Goal: Task Accomplishment & Management: Manage account settings

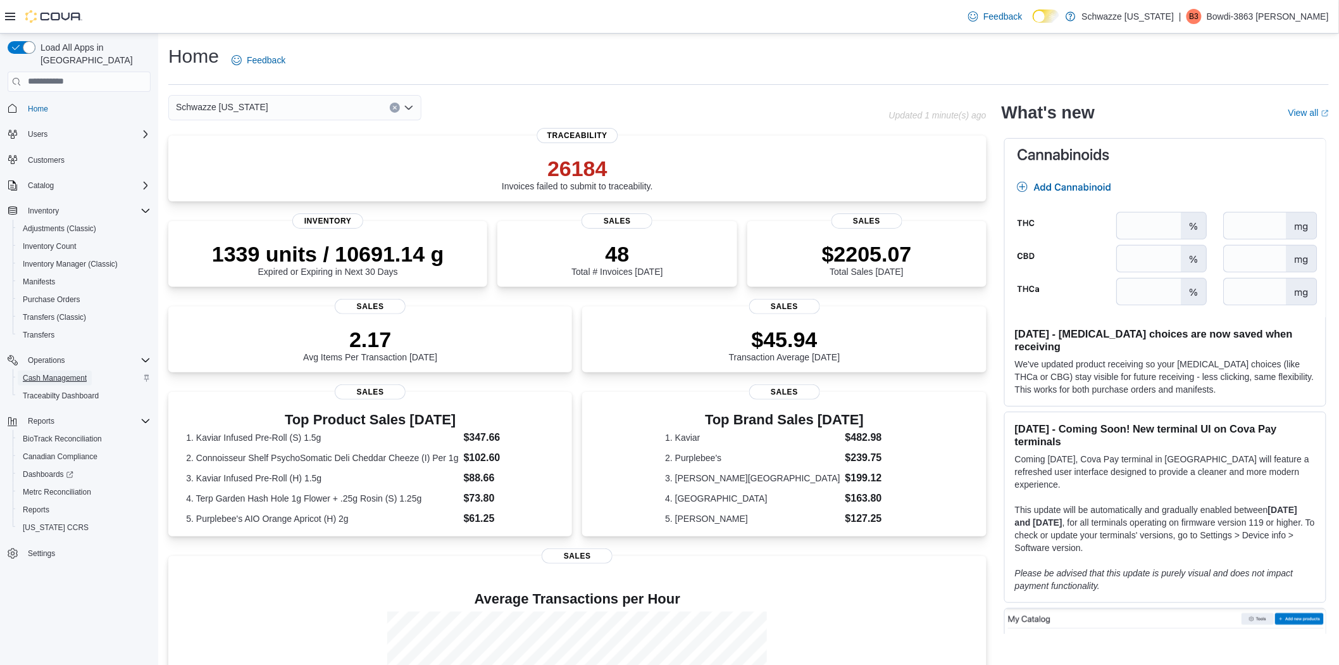
click at [65, 373] on span "Cash Management" at bounding box center [55, 378] width 64 height 10
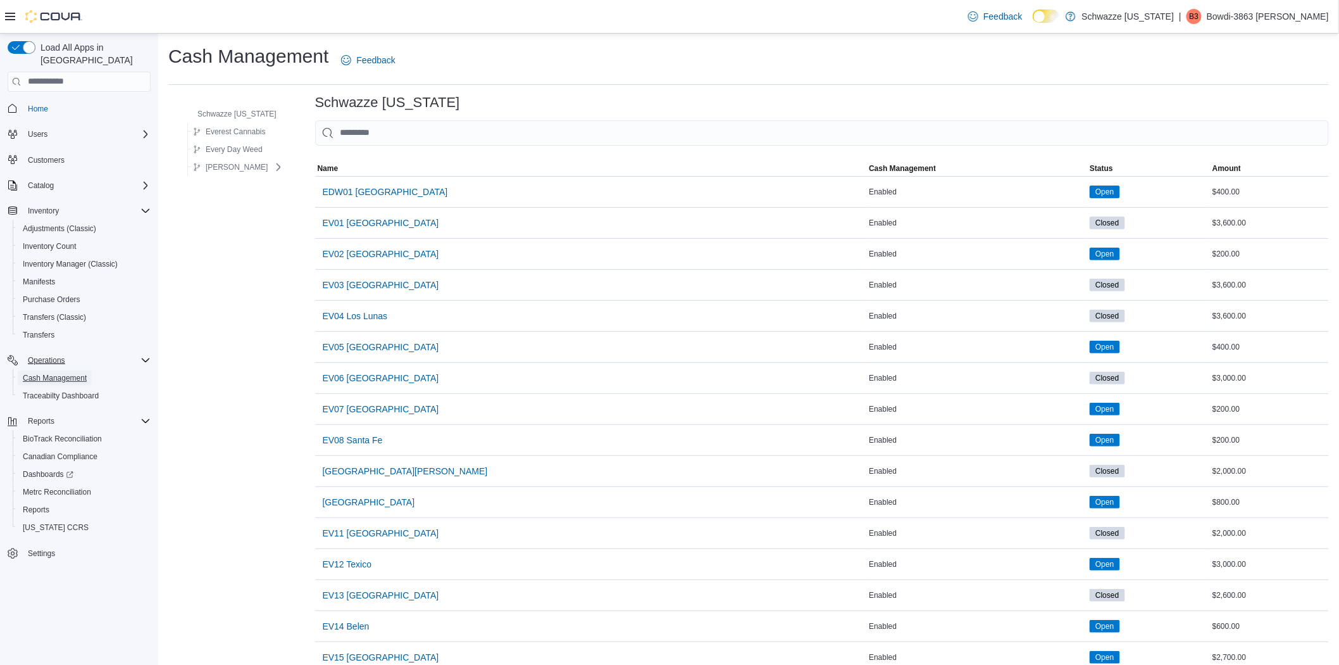
click at [18, 370] on link "Cash Management" at bounding box center [55, 377] width 74 height 15
click at [380, 475] on span "[GEOGRAPHIC_DATA][PERSON_NAME]" at bounding box center [405, 471] width 165 height 13
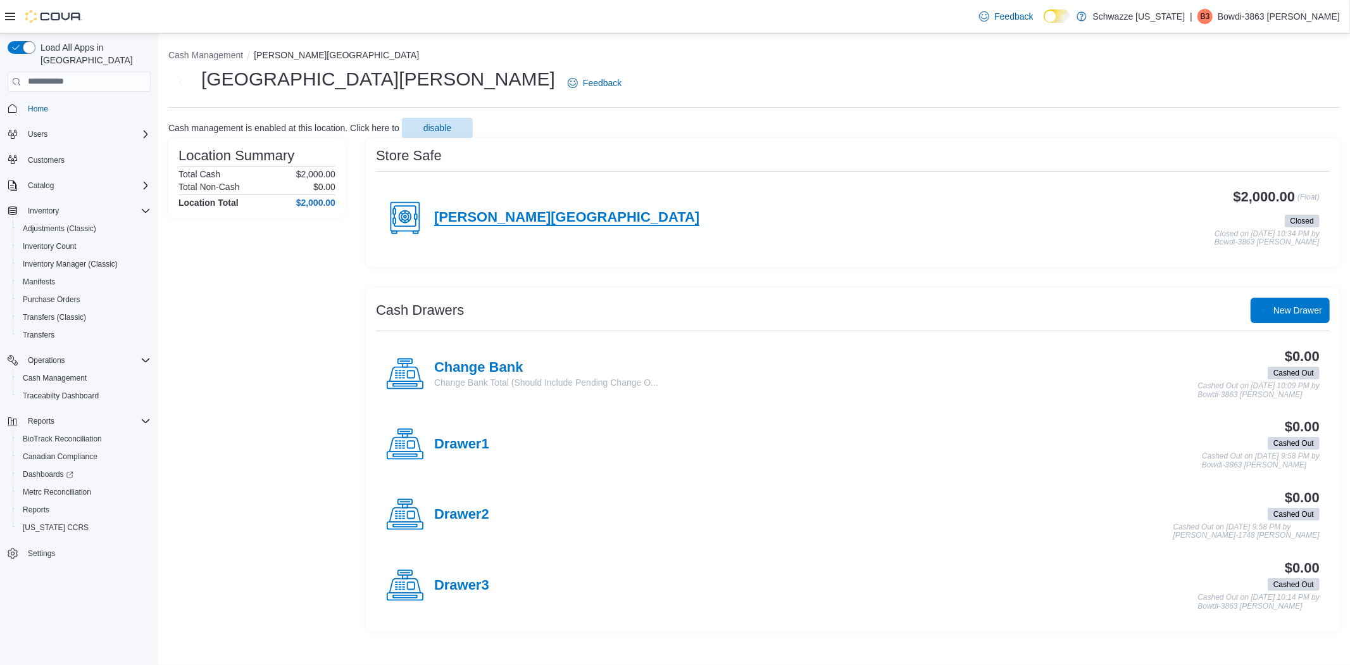
click at [491, 210] on h4 "[PERSON_NAME][GEOGRAPHIC_DATA]" at bounding box center [566, 218] width 265 height 16
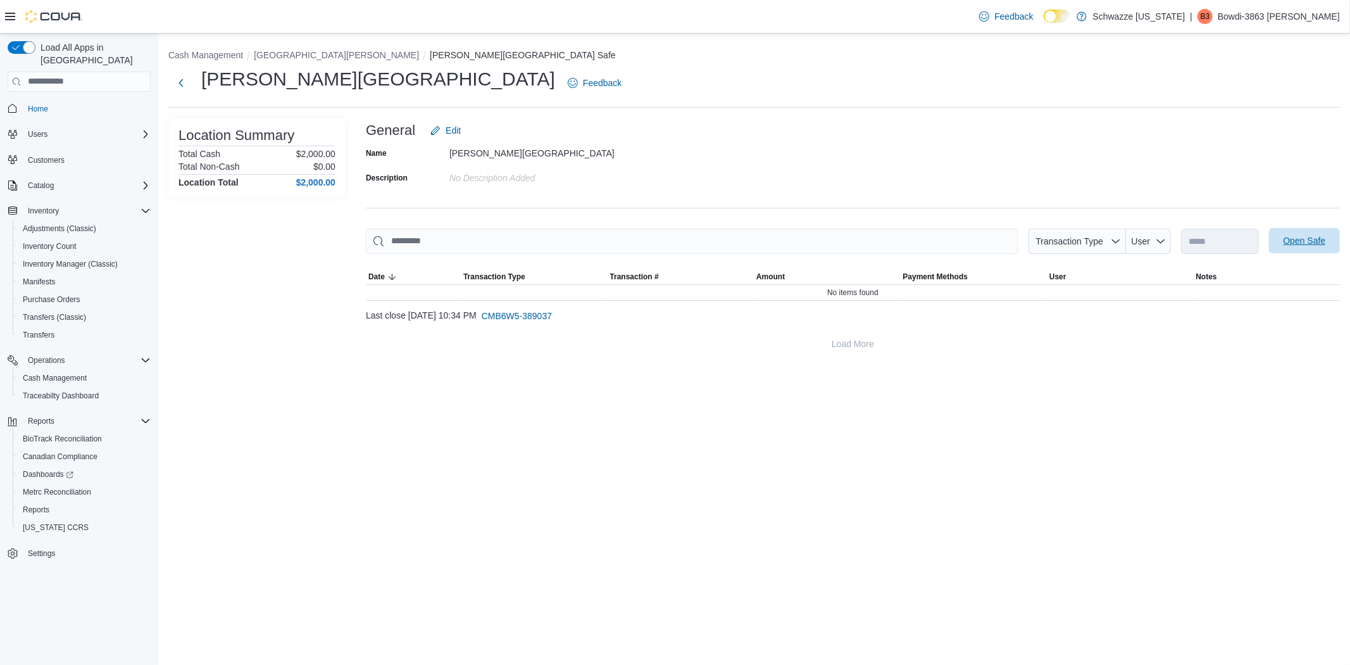
click at [1295, 228] on div "**********" at bounding box center [1260, 240] width 159 height 25
click at [1301, 242] on span "Open Safe" at bounding box center [1305, 240] width 42 height 13
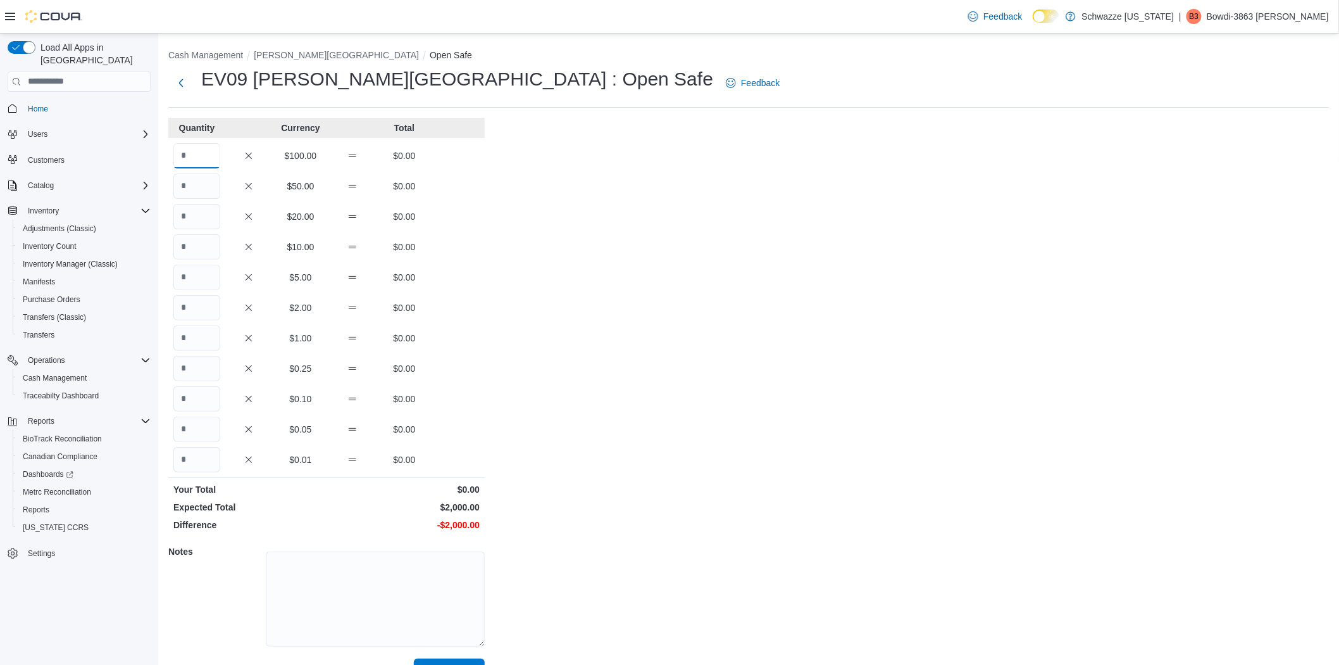
click at [188, 152] on input "Quantity" at bounding box center [196, 155] width 47 height 25
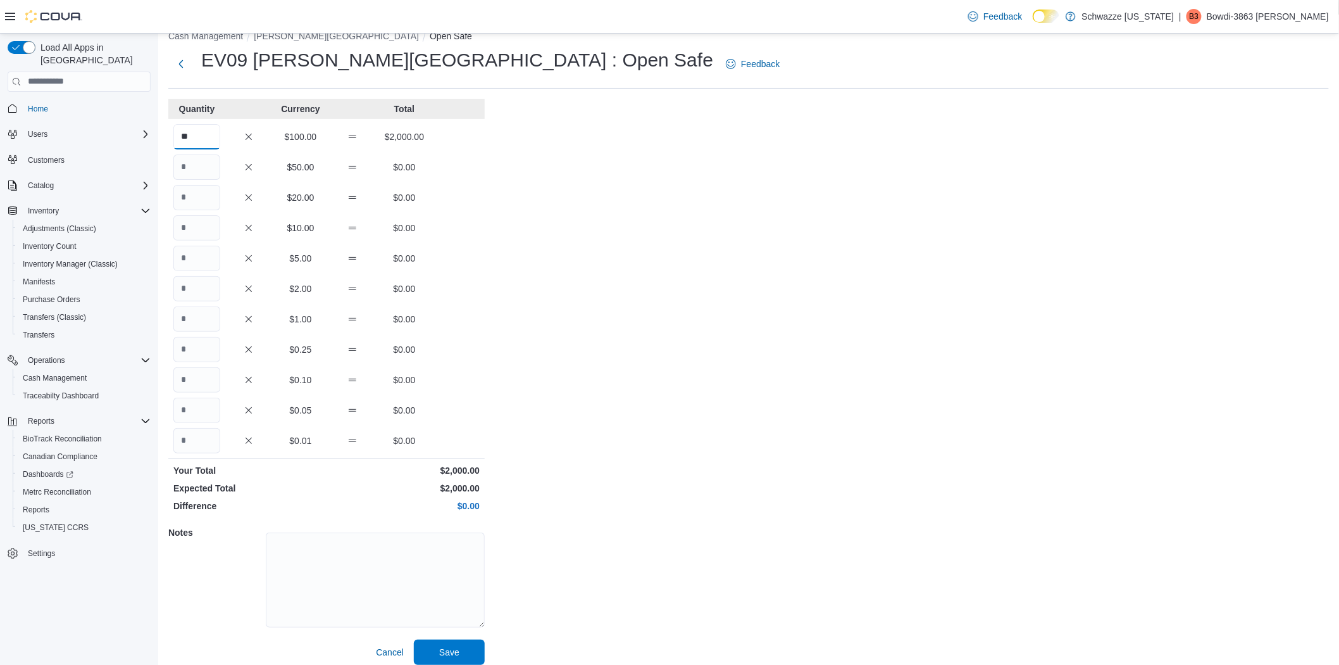
scroll to position [28, 0]
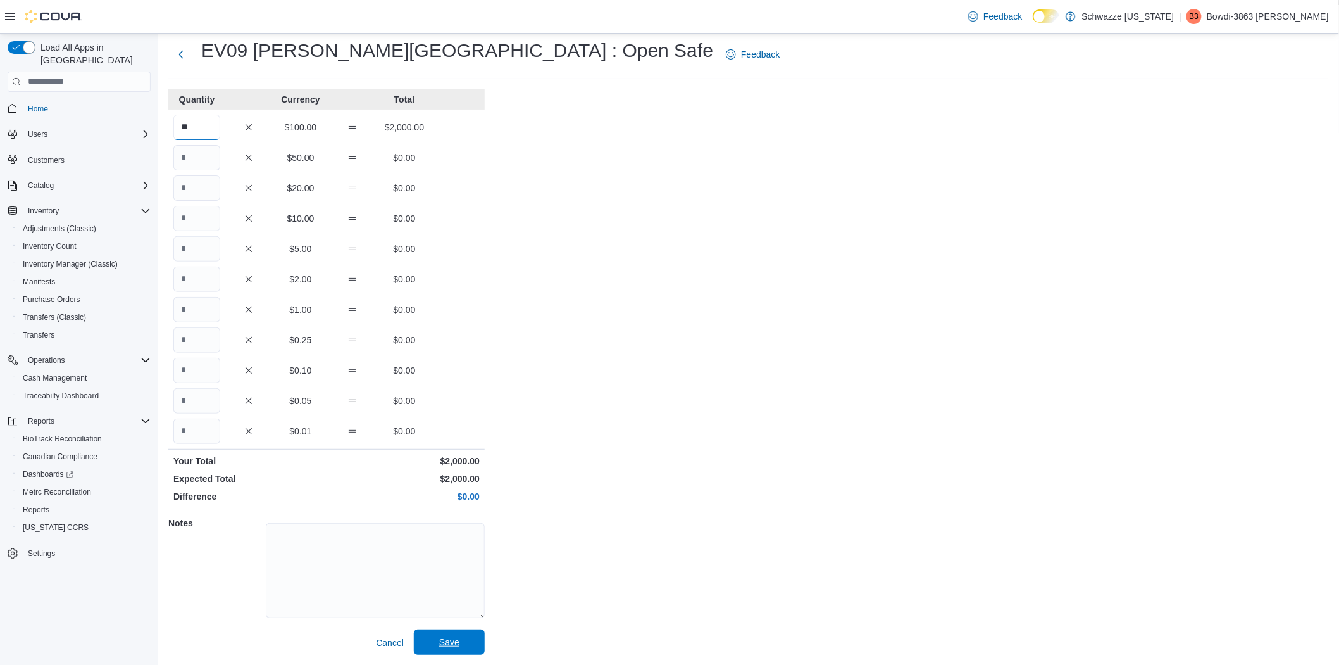
type input "**"
click at [466, 634] on span "Save" at bounding box center [450, 641] width 56 height 25
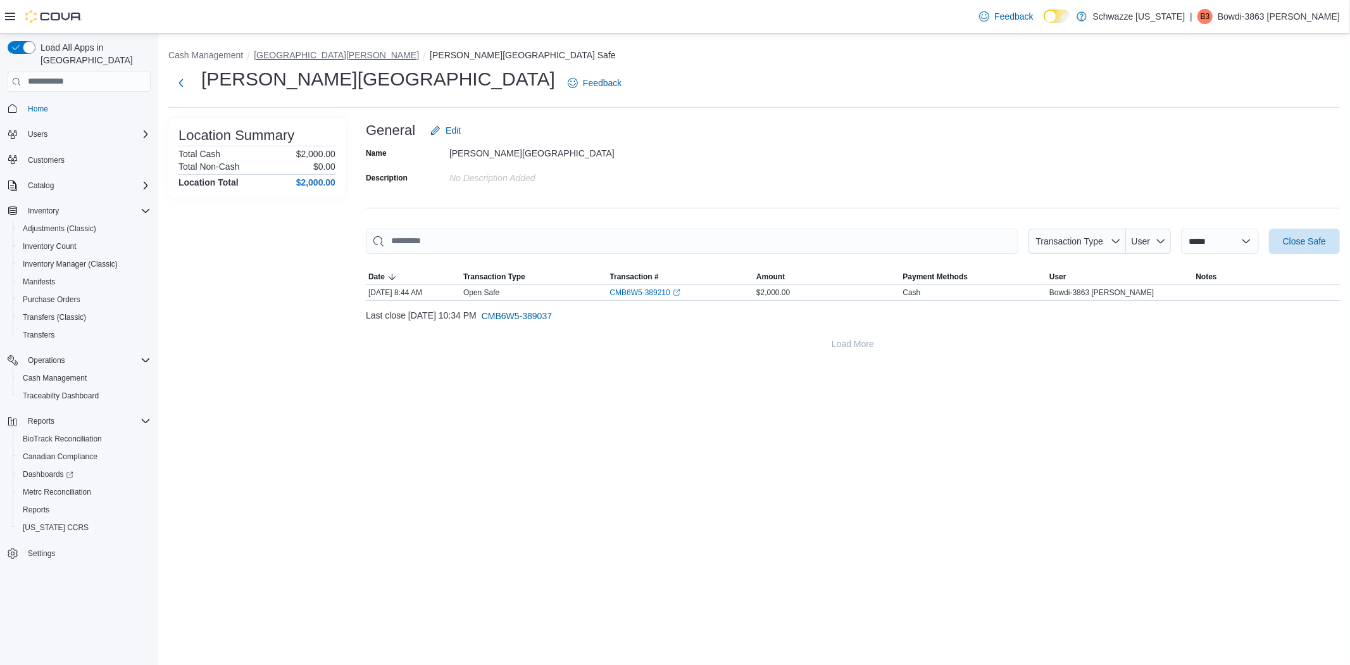
click at [308, 53] on button "[GEOGRAPHIC_DATA][PERSON_NAME]" at bounding box center [336, 55] width 165 height 10
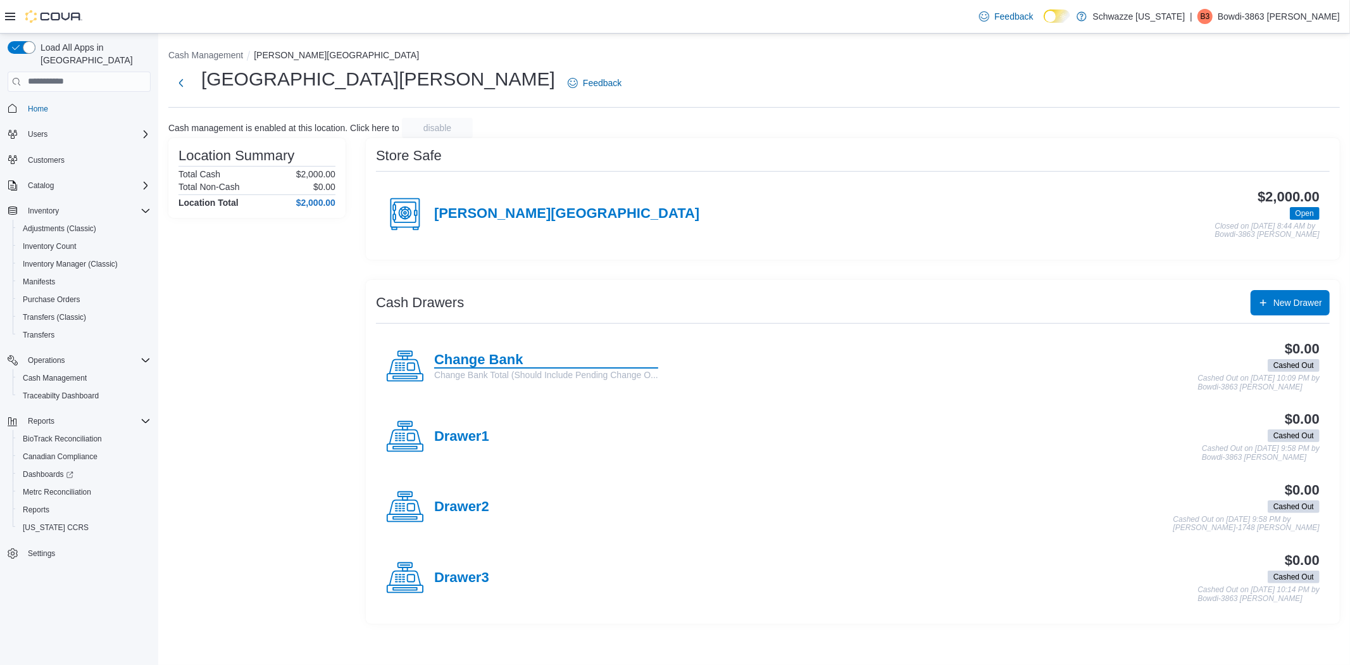
click at [448, 354] on h4 "Change Bank" at bounding box center [546, 360] width 224 height 16
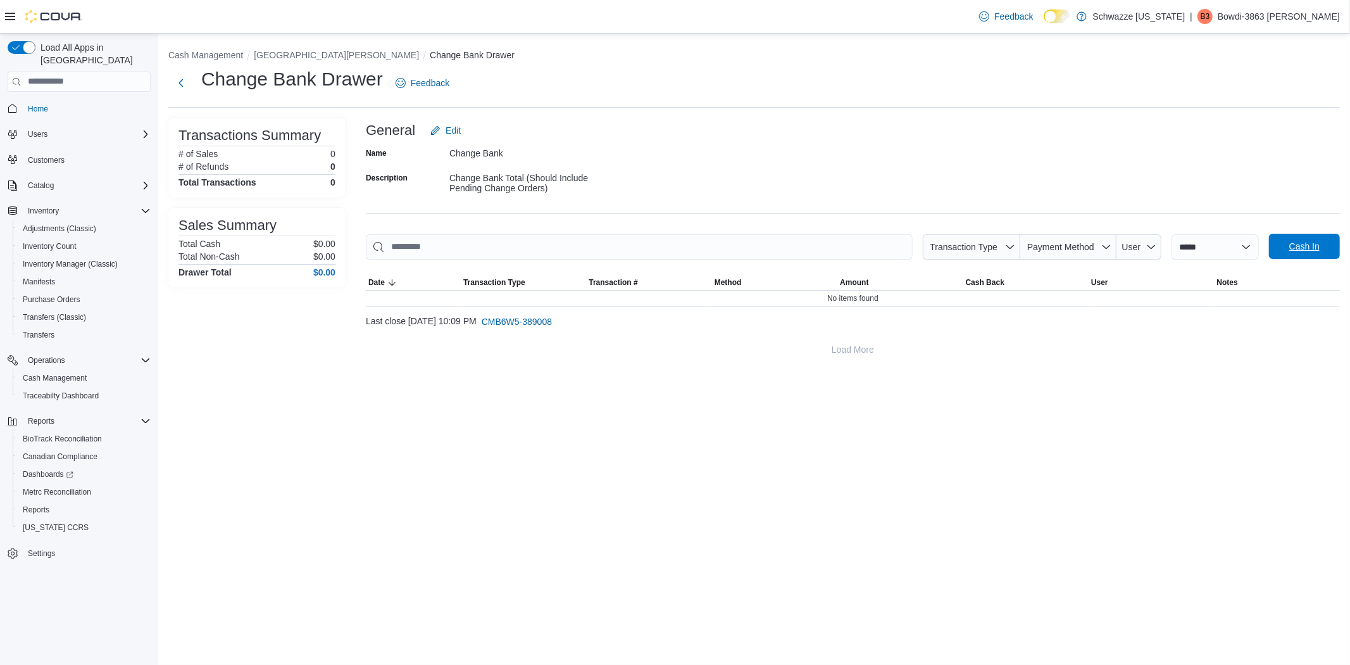
click at [1315, 234] on span "Cash In" at bounding box center [1305, 246] width 56 height 25
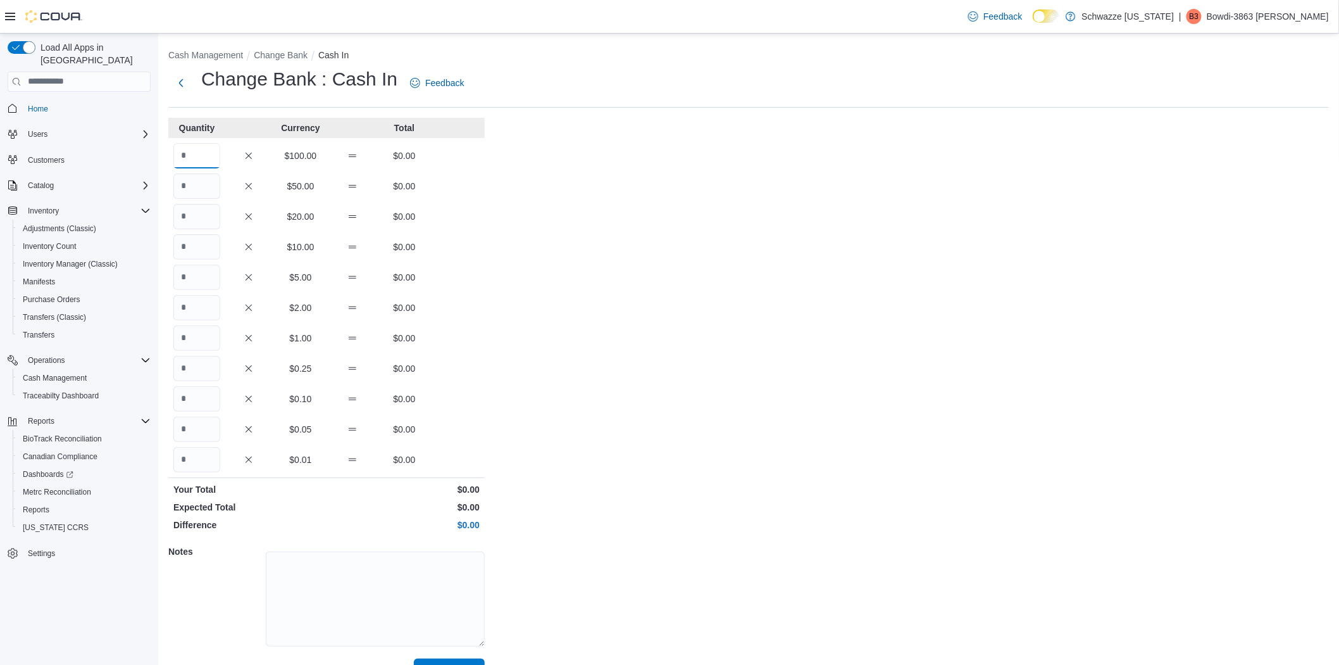
click at [201, 155] on input "Quantity" at bounding box center [196, 155] width 47 height 25
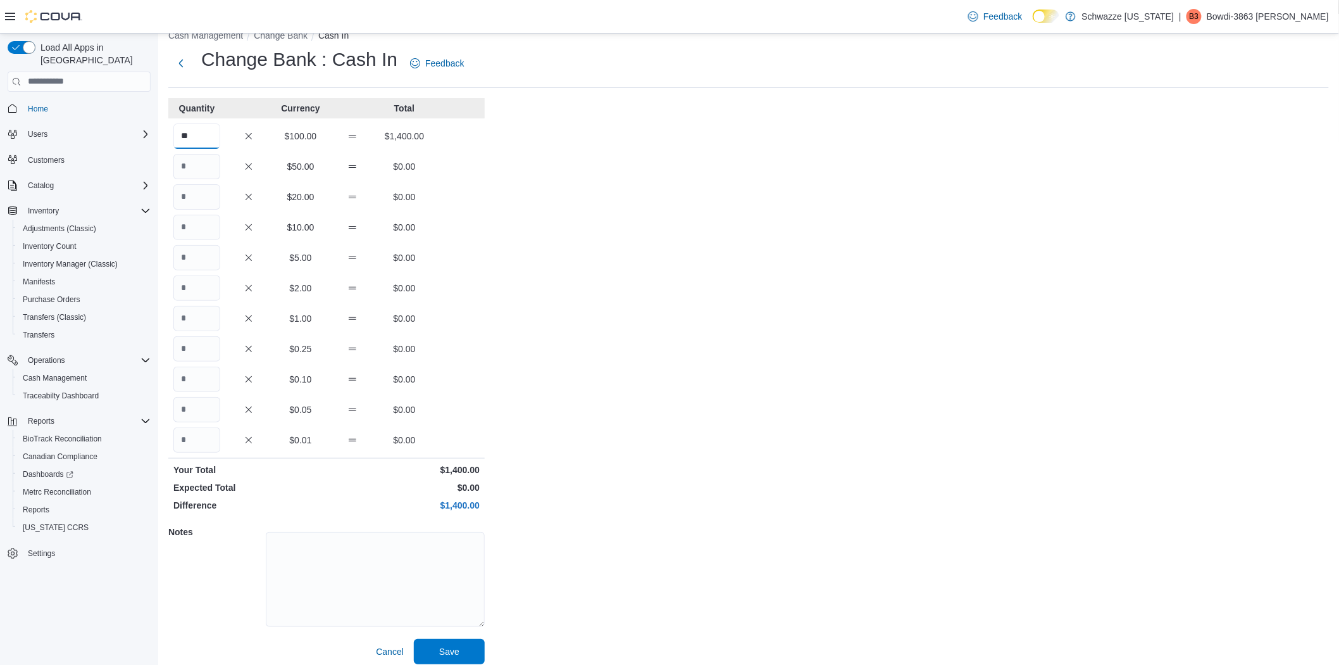
scroll to position [28, 0]
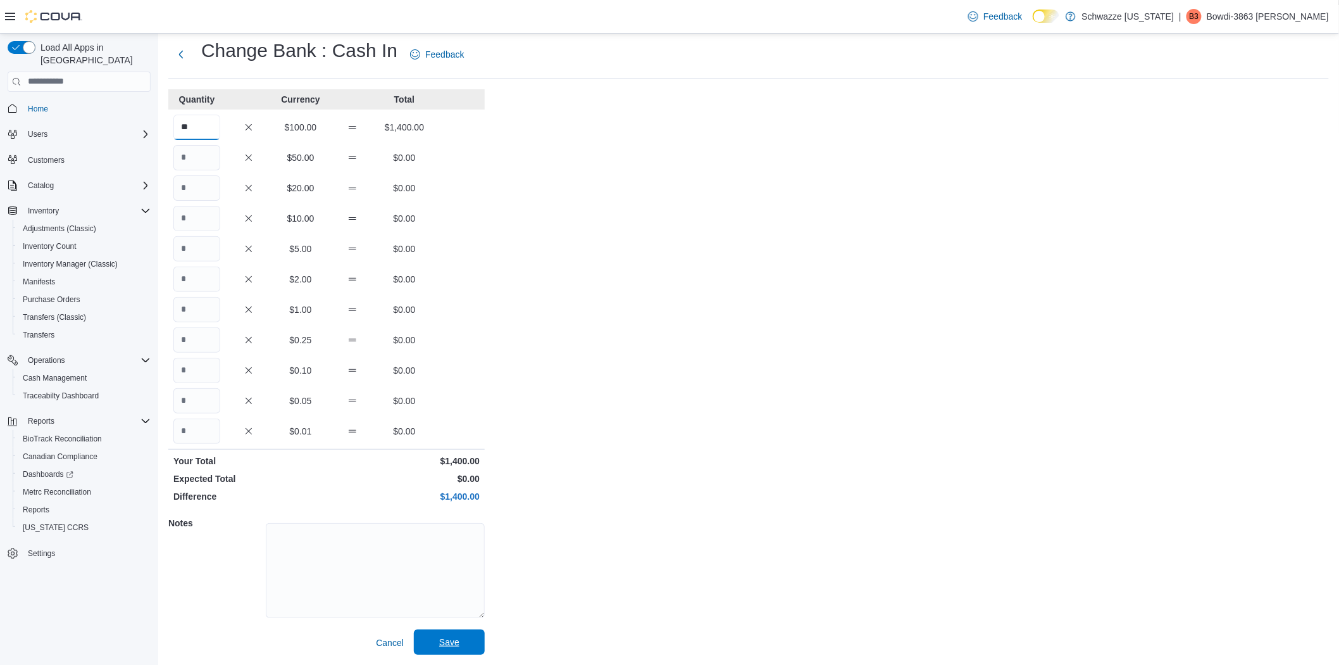
type input "**"
click at [472, 640] on span "Save" at bounding box center [450, 641] width 56 height 25
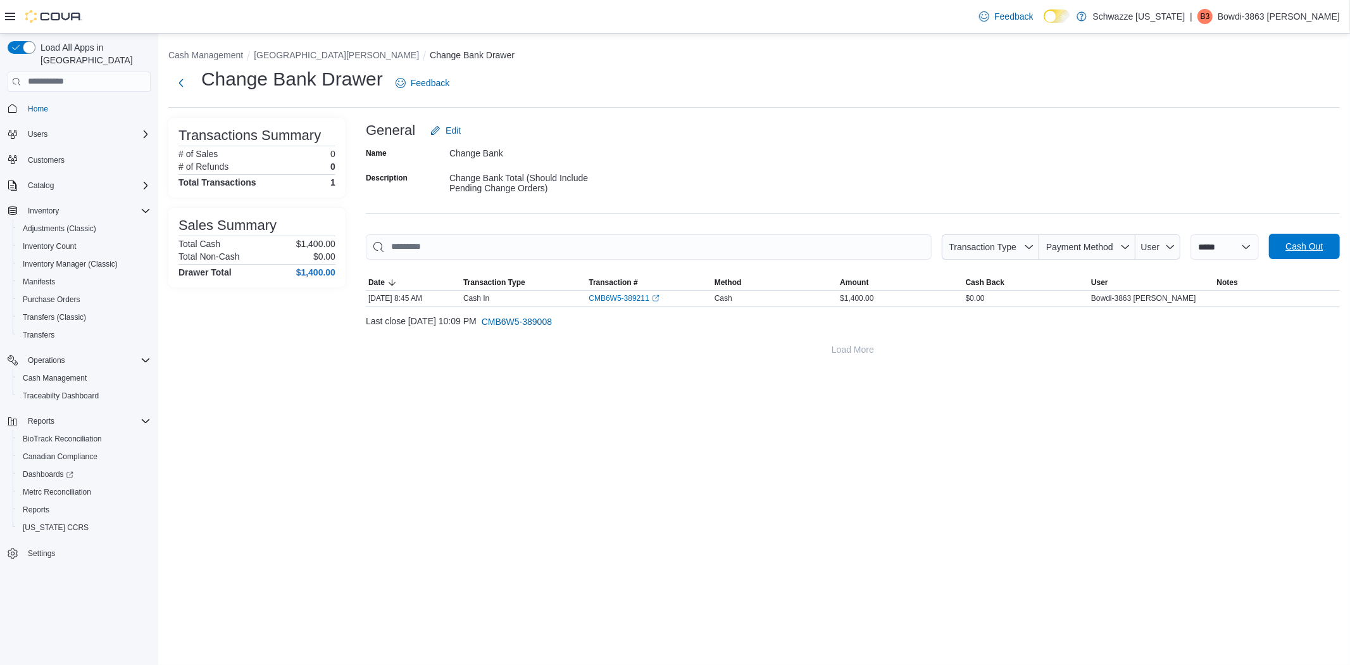
click at [1312, 256] on span "Cash Out" at bounding box center [1305, 246] width 56 height 25
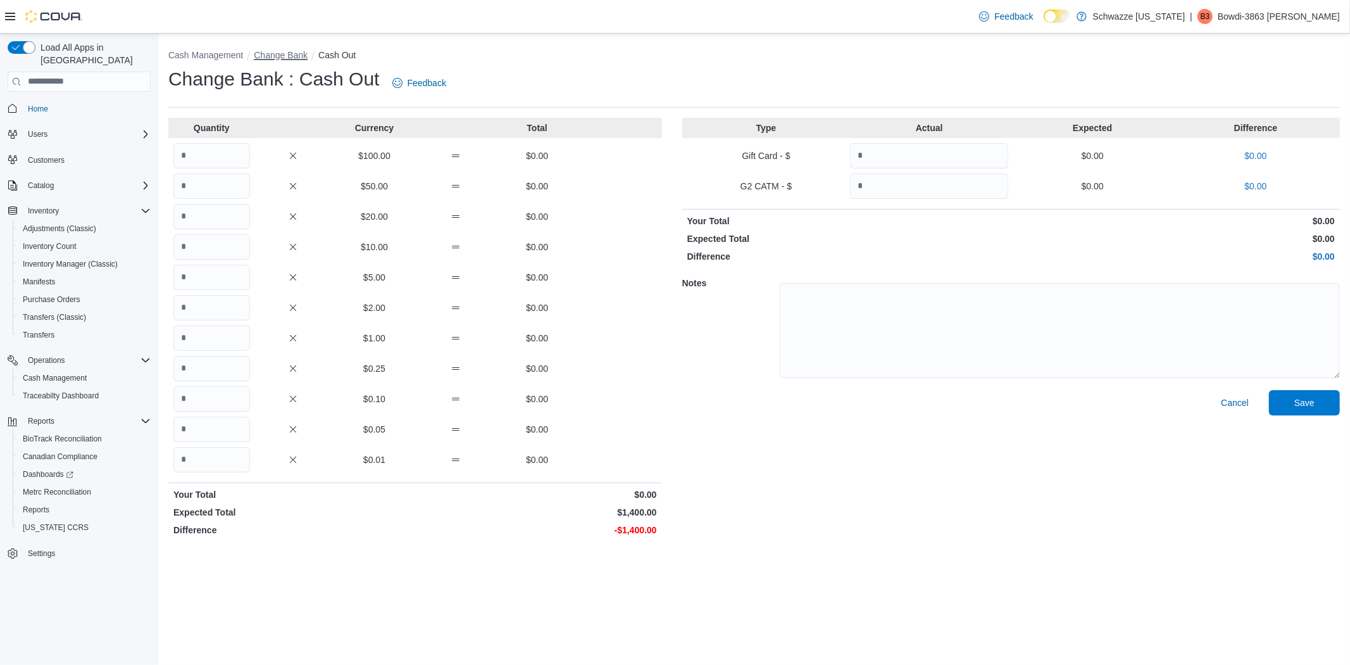
click at [280, 55] on button "Change Bank" at bounding box center [281, 55] width 54 height 10
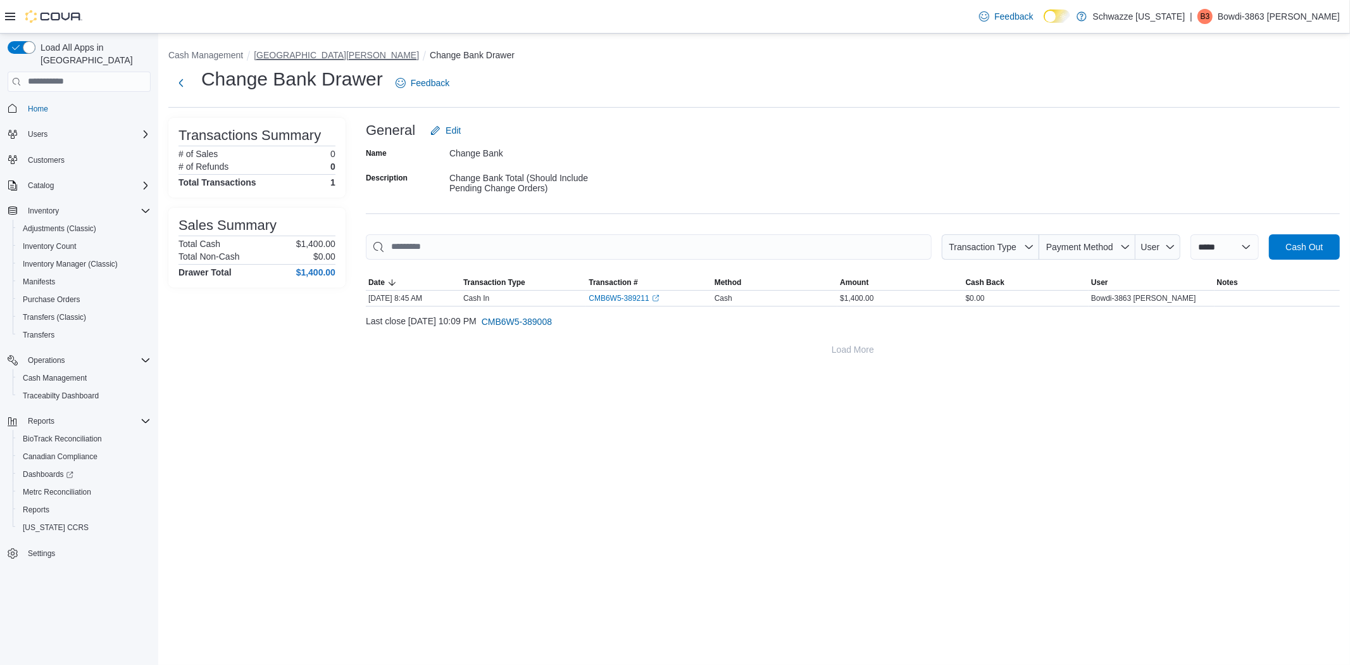
click at [292, 58] on button "[GEOGRAPHIC_DATA][PERSON_NAME]" at bounding box center [336, 55] width 165 height 10
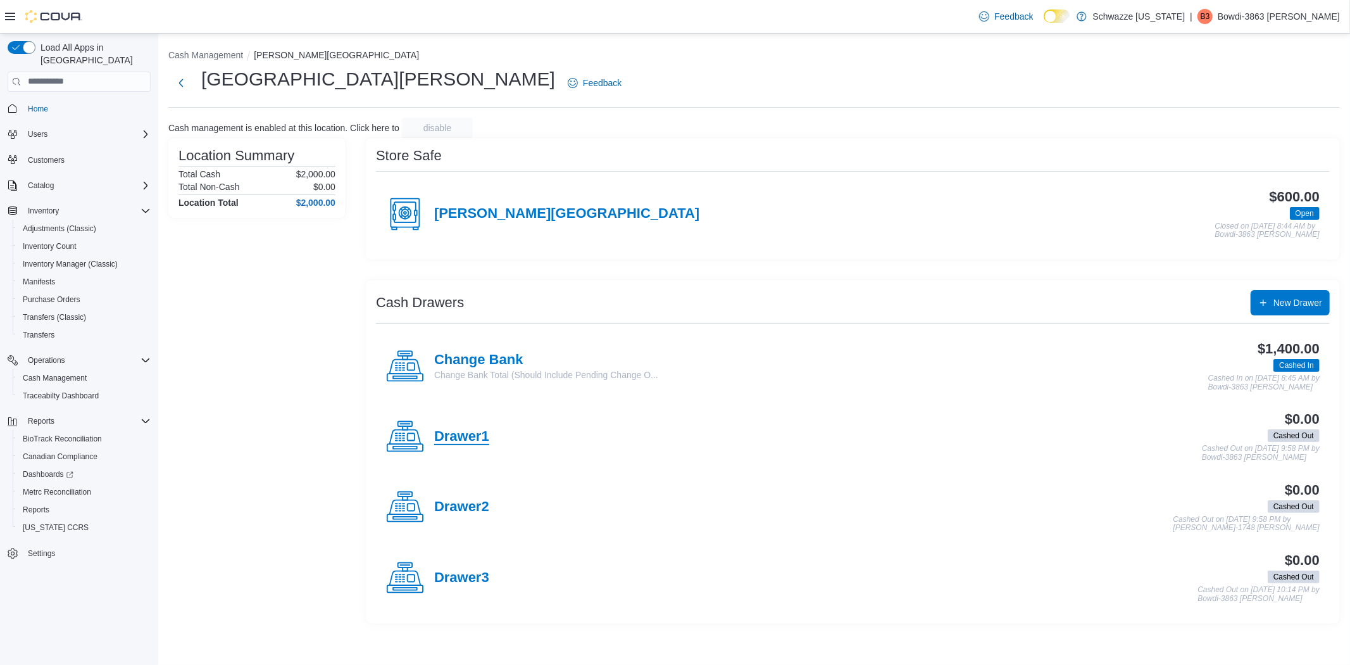
click at [471, 438] on h4 "Drawer1" at bounding box center [461, 437] width 55 height 16
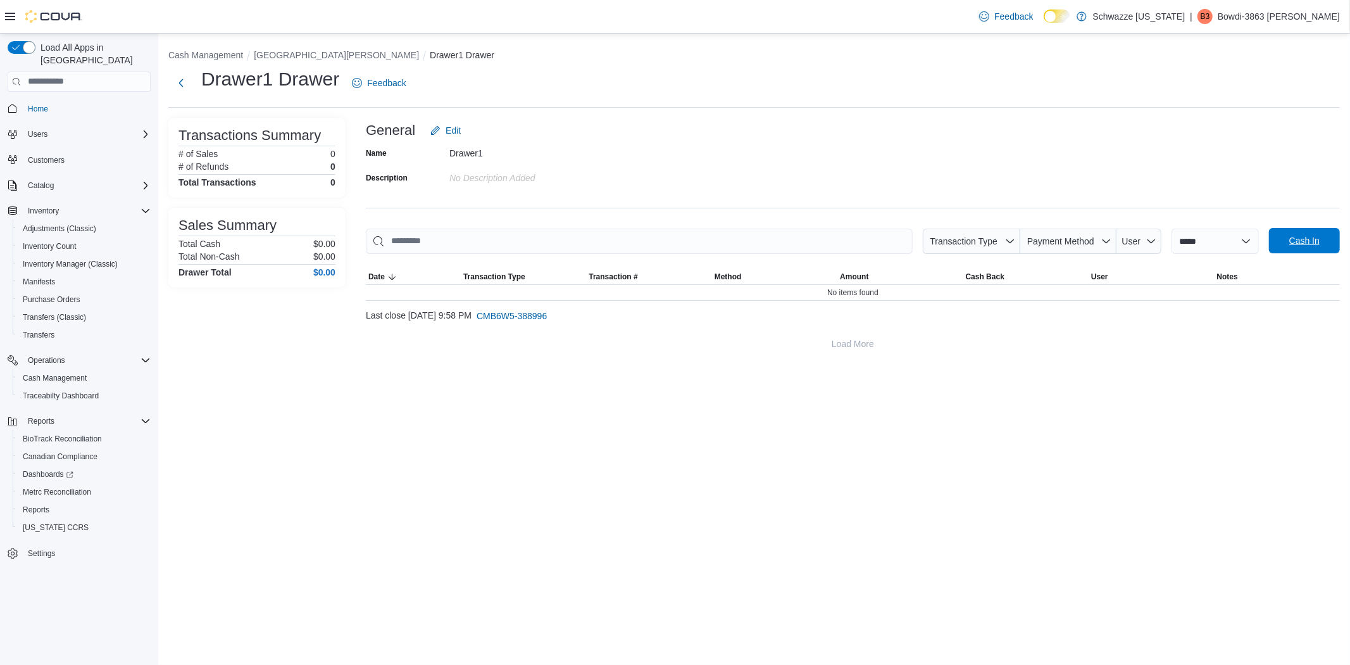
click at [1318, 248] on span "Cash In" at bounding box center [1305, 240] width 56 height 25
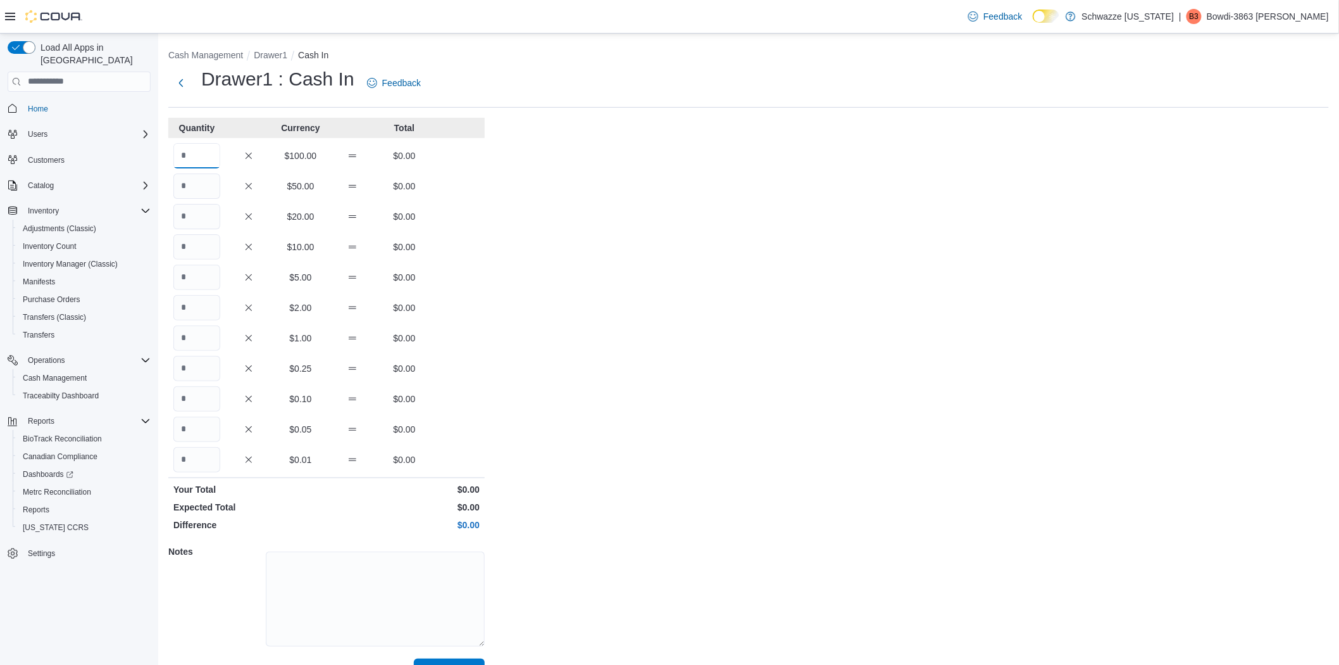
click at [187, 156] on input "Quantity" at bounding box center [196, 155] width 47 height 25
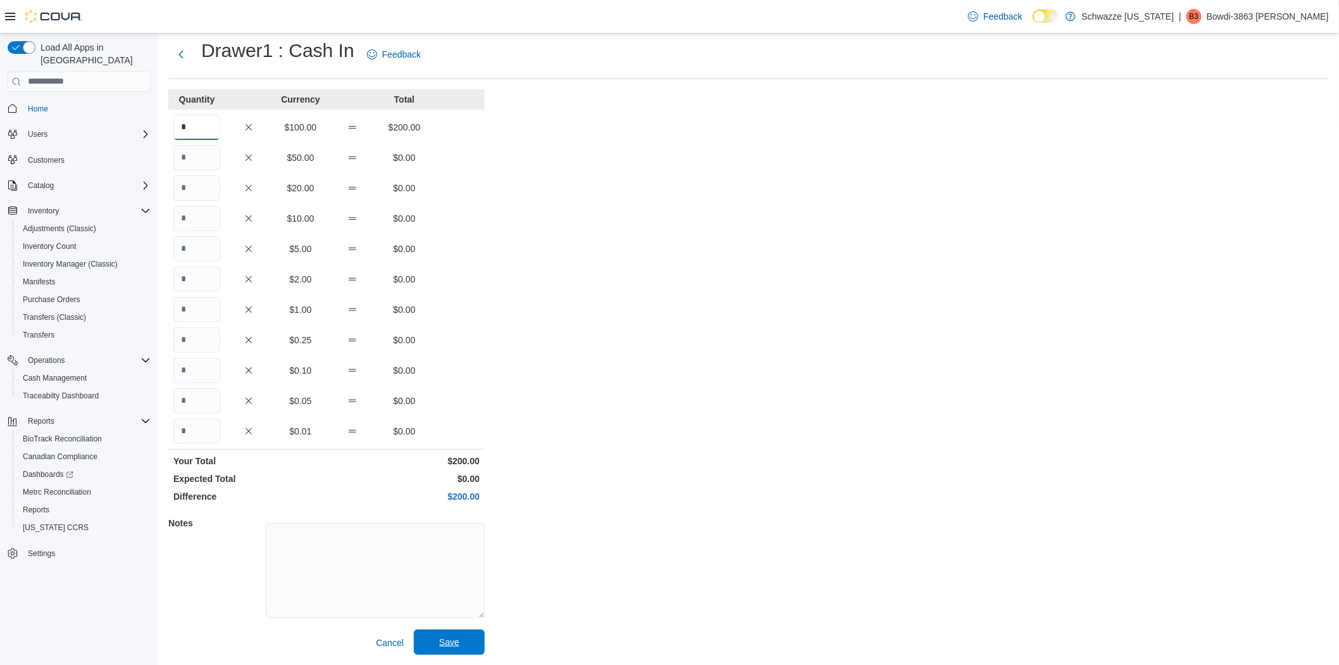
type input "*"
click at [458, 640] on span "Save" at bounding box center [450, 641] width 56 height 25
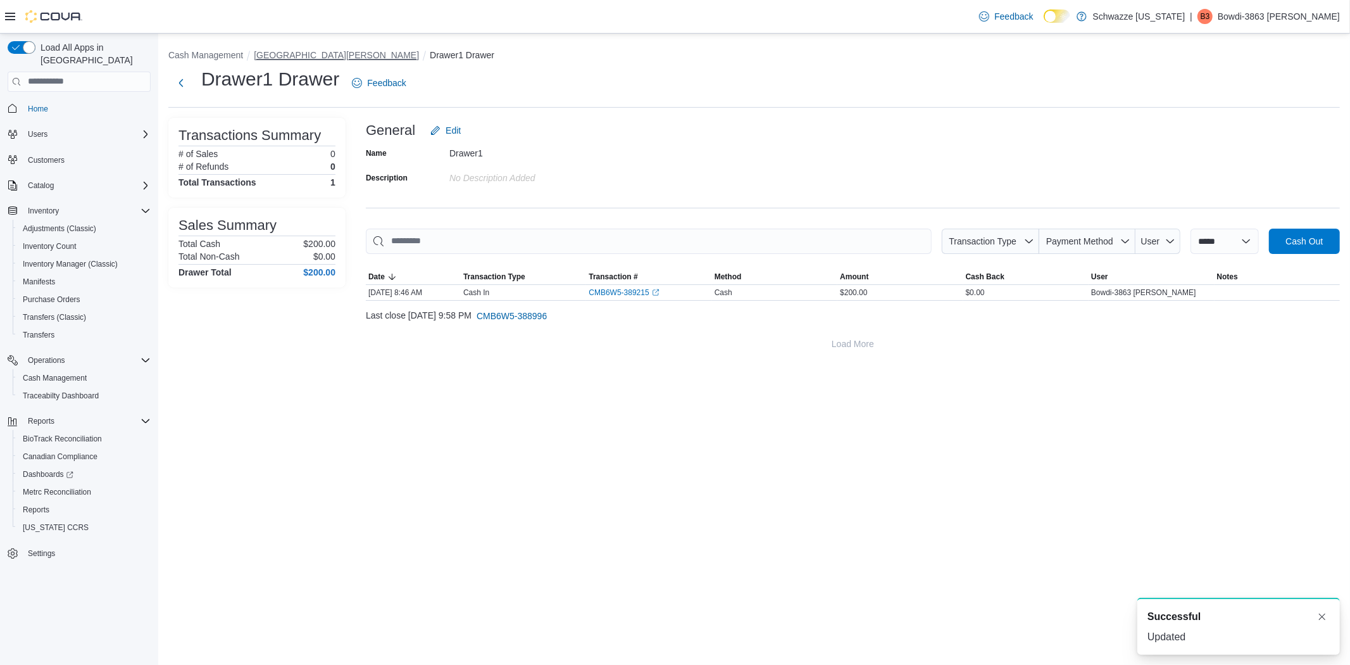
drag, startPoint x: 273, startPoint y: 59, endPoint x: 280, endPoint y: 57, distance: 7.2
click at [275, 59] on button "[GEOGRAPHIC_DATA][PERSON_NAME]" at bounding box center [336, 55] width 165 height 10
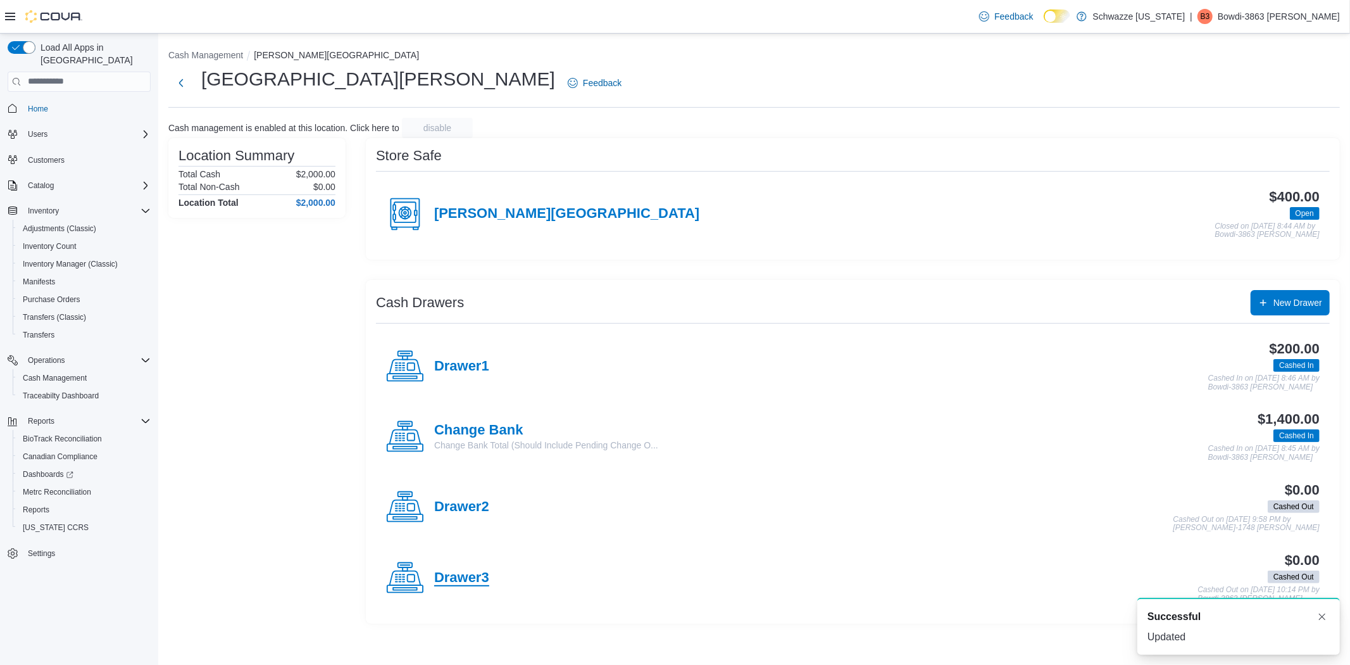
click at [479, 577] on h4 "Drawer3" at bounding box center [461, 578] width 55 height 16
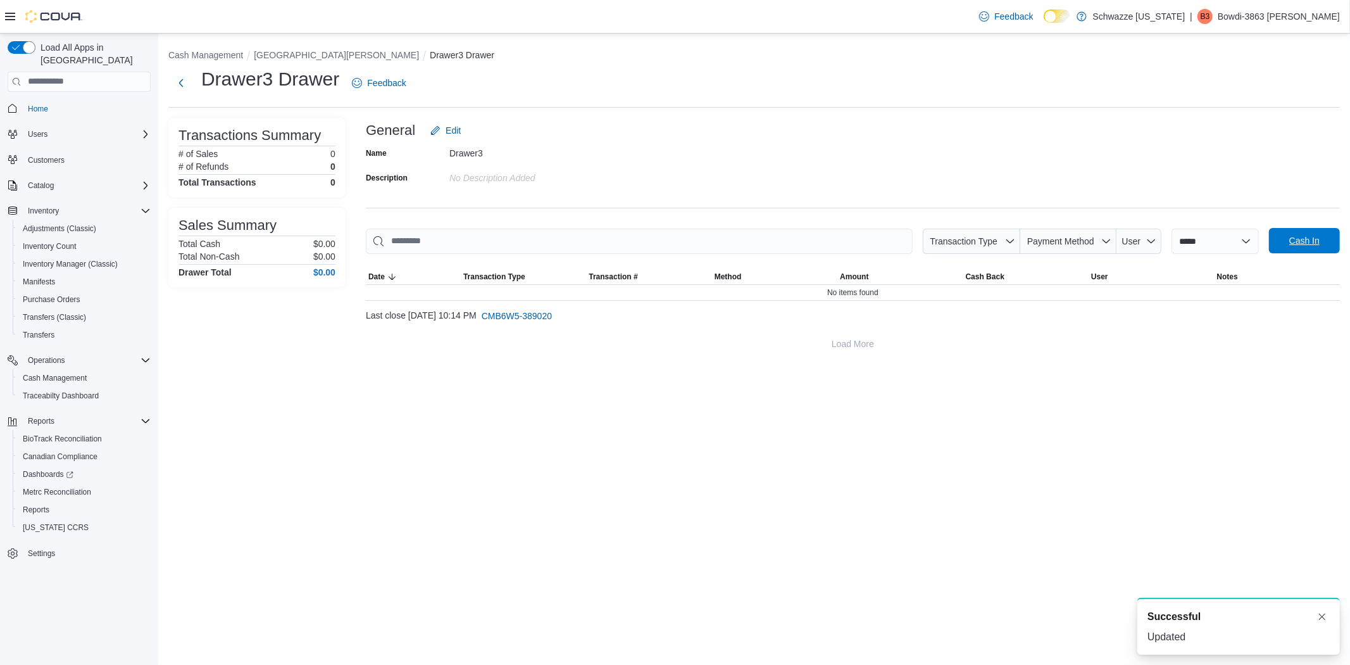
click at [1307, 235] on span "Cash In" at bounding box center [1304, 240] width 30 height 13
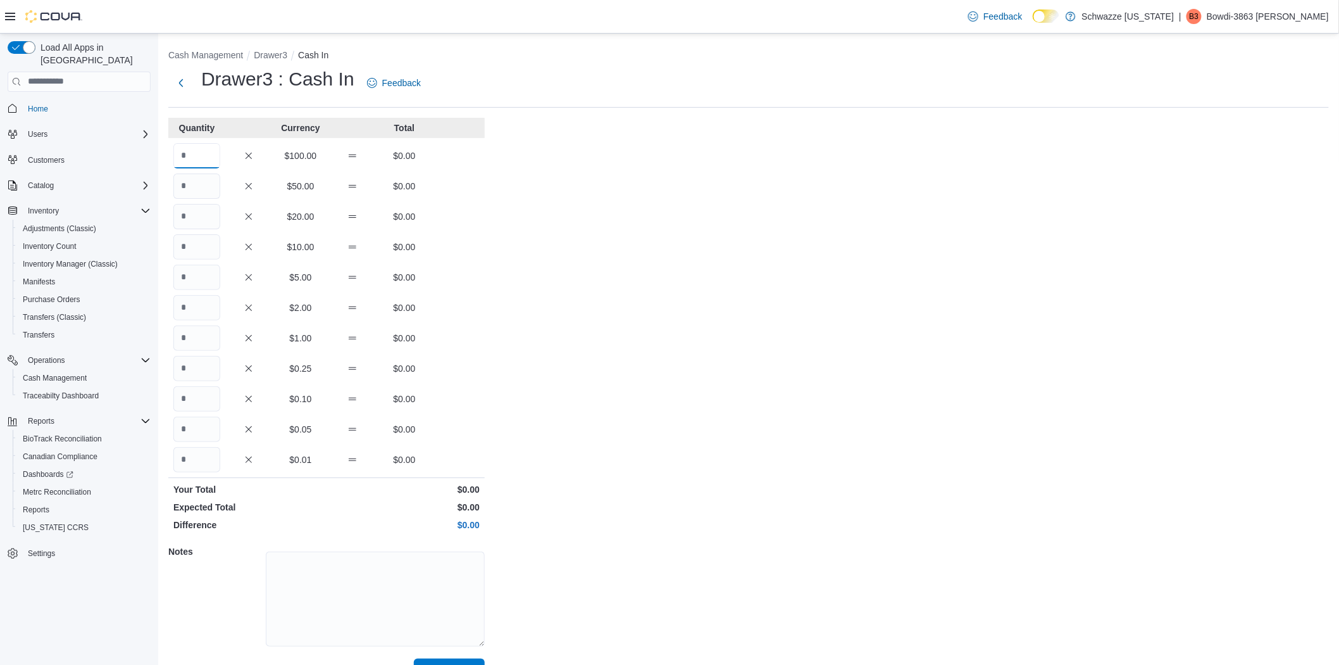
click at [212, 156] on input "Quantity" at bounding box center [196, 155] width 47 height 25
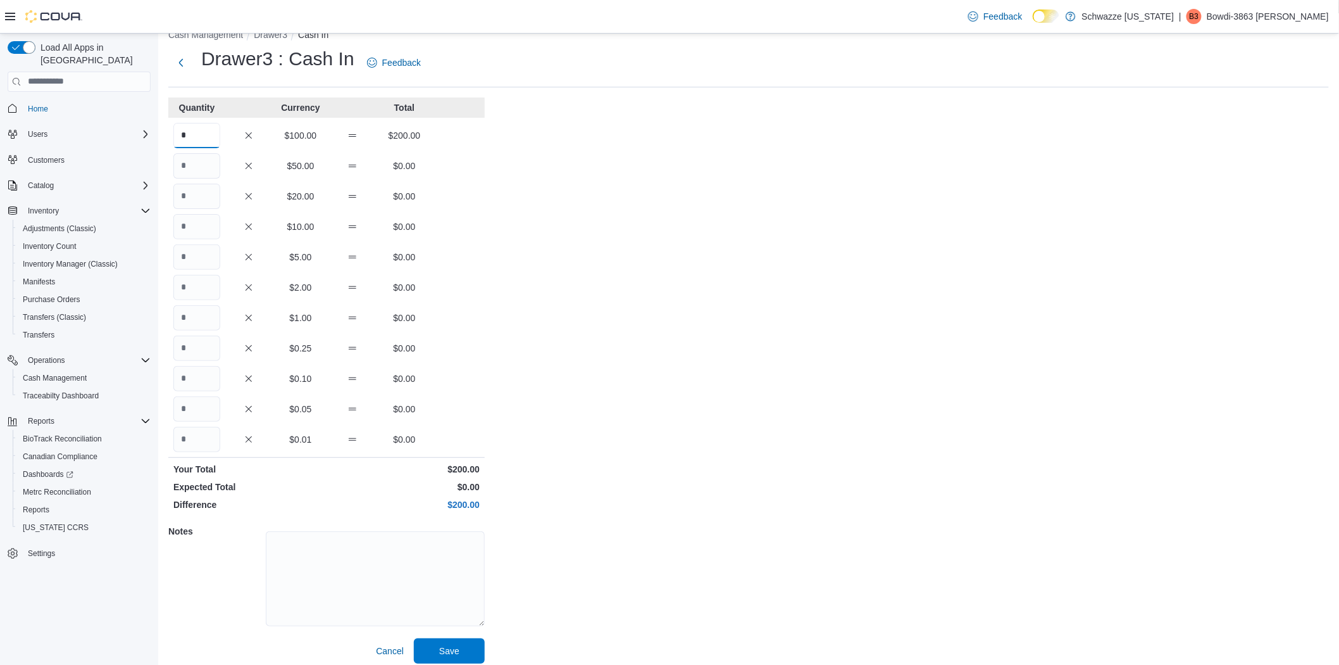
scroll to position [28, 0]
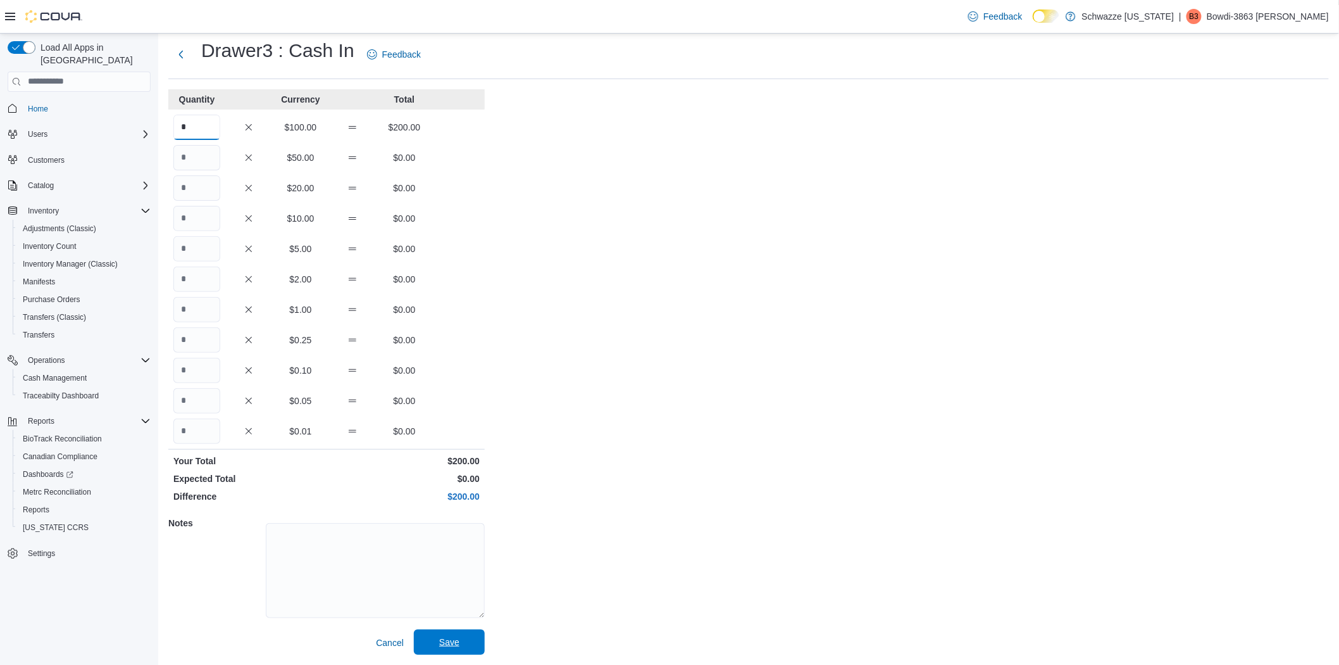
type input "*"
click at [428, 640] on span "Save" at bounding box center [450, 641] width 56 height 25
